Goal: Check status: Check status

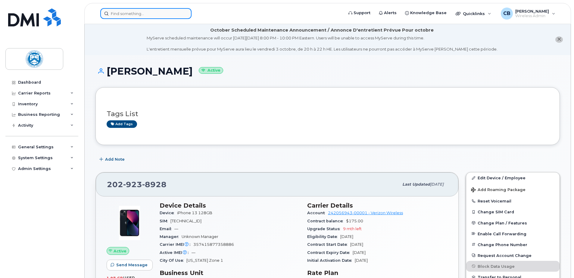
click at [132, 15] on input at bounding box center [145, 13] width 91 height 11
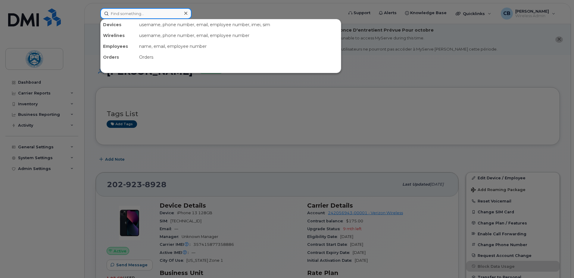
paste input "2025705918"
type input "2025705918"
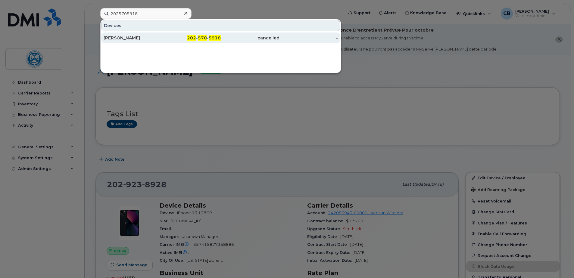
drag, startPoint x: 137, startPoint y: 38, endPoint x: 146, endPoint y: 37, distance: 8.5
click at [137, 38] on div "[PERSON_NAME]" at bounding box center [133, 38] width 59 height 6
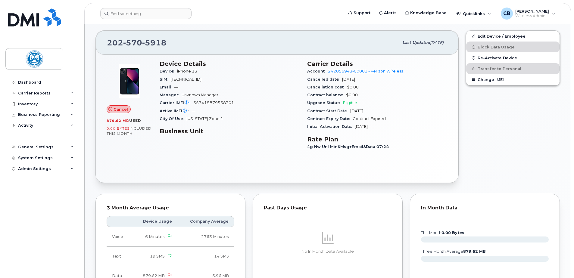
scroll to position [120, 0]
